Goal: Find specific page/section: Find specific page/section

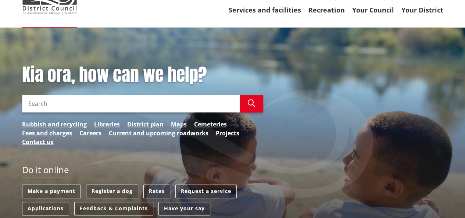
scroll to position [73, 0]
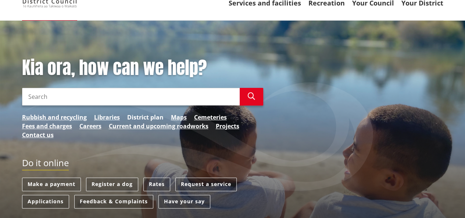
click at [153, 118] on link "District plan" at bounding box center [145, 117] width 36 height 9
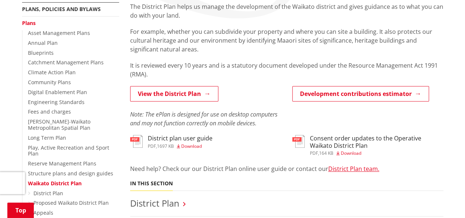
scroll to position [184, 0]
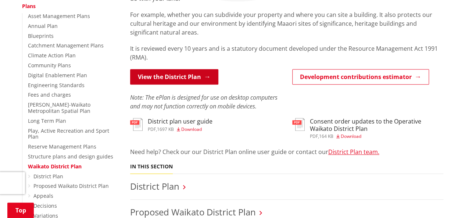
click at [198, 84] on link "View the District Plan" at bounding box center [174, 76] width 88 height 15
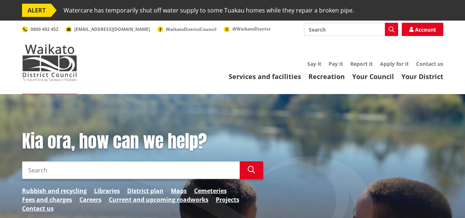
scroll to position [73, 0]
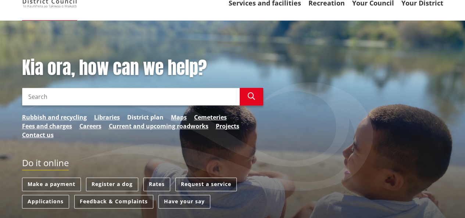
click at [152, 115] on link "District plan" at bounding box center [145, 117] width 36 height 9
